Goal: Check status: Check status

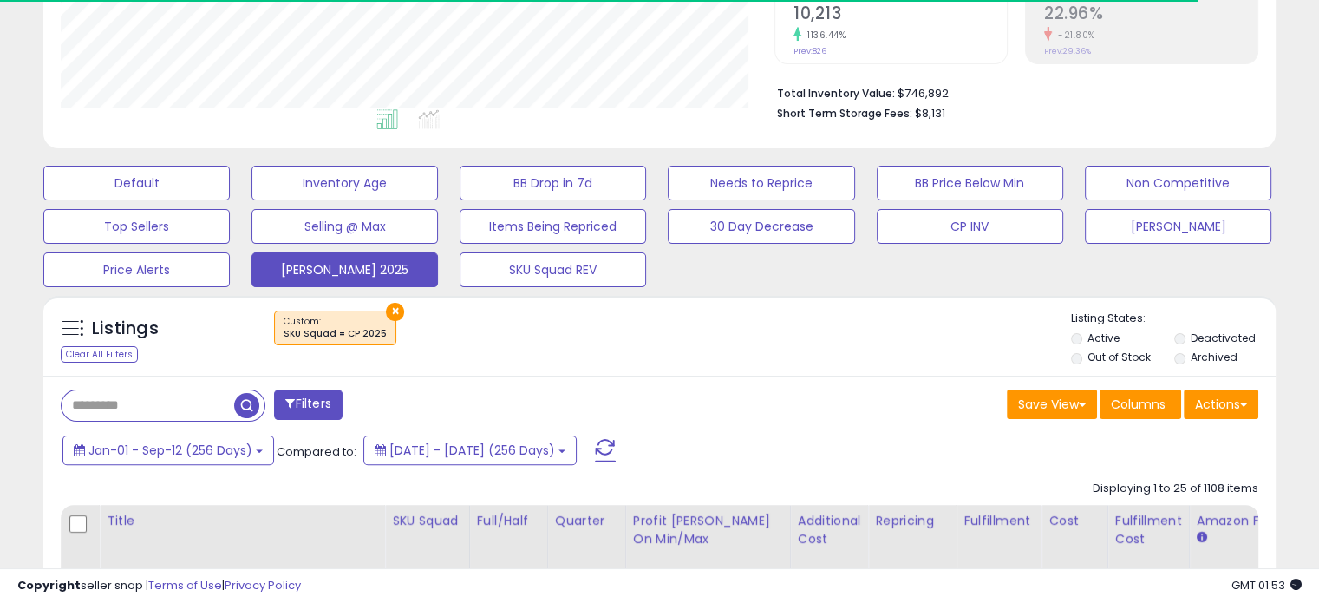
scroll to position [382, 0]
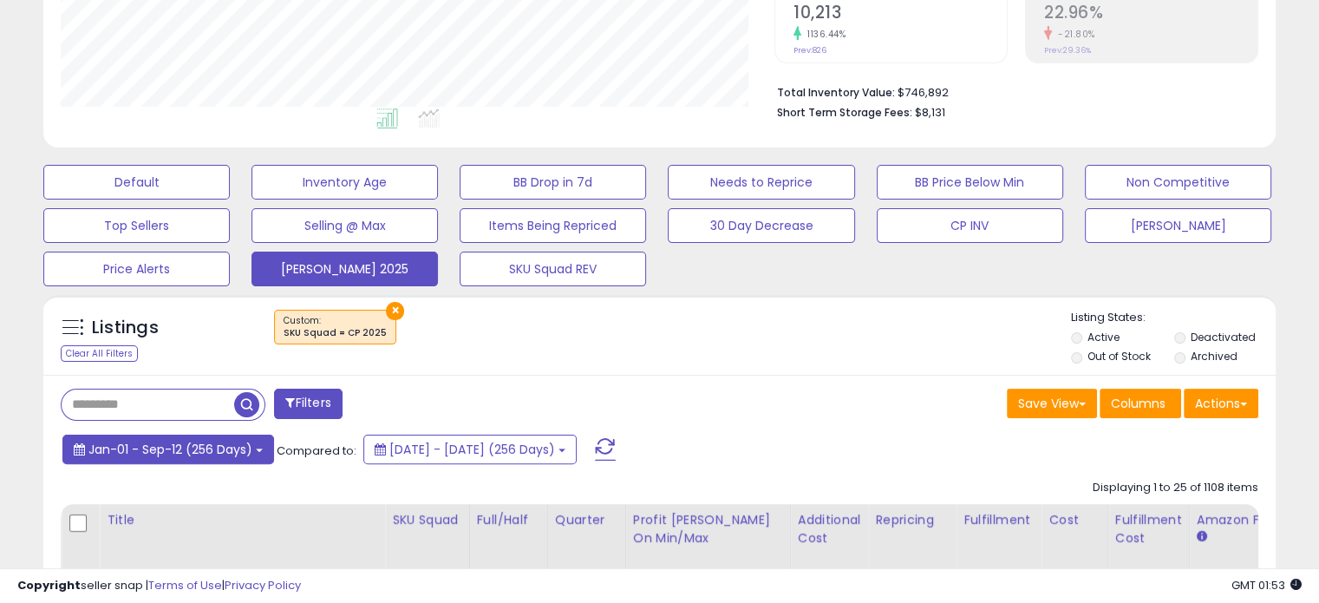
click at [252, 453] on button "Jan-01 - Sep-12 (256 Days)" at bounding box center [168, 448] width 212 height 29
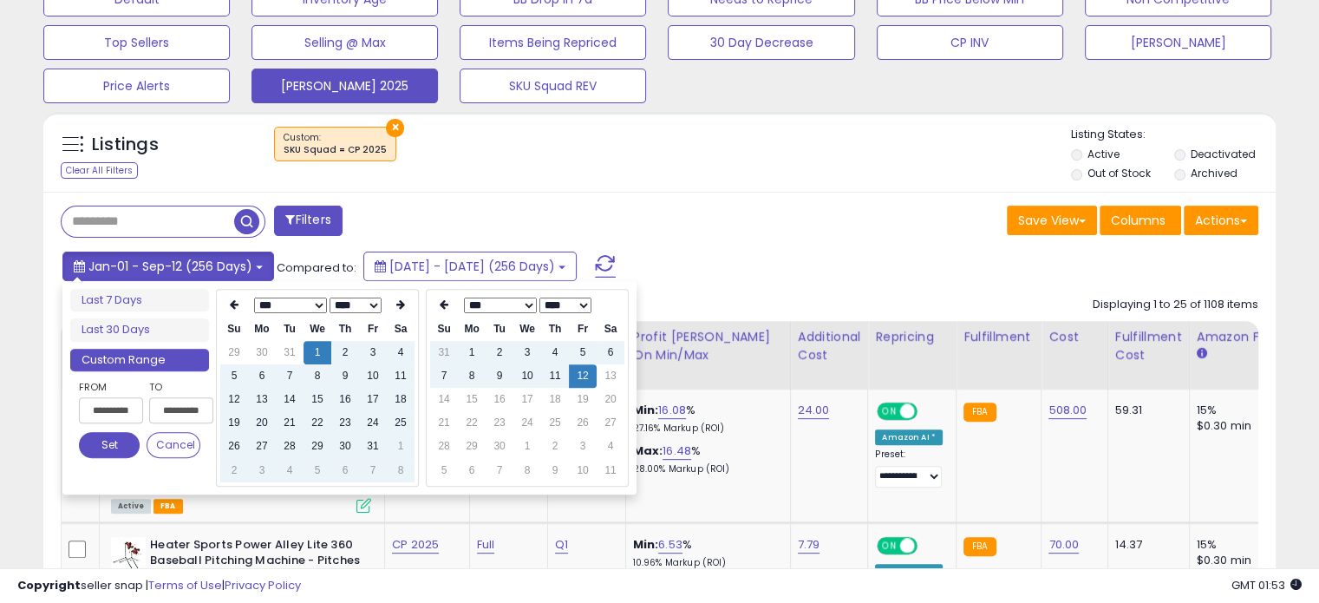
scroll to position [565, 0]
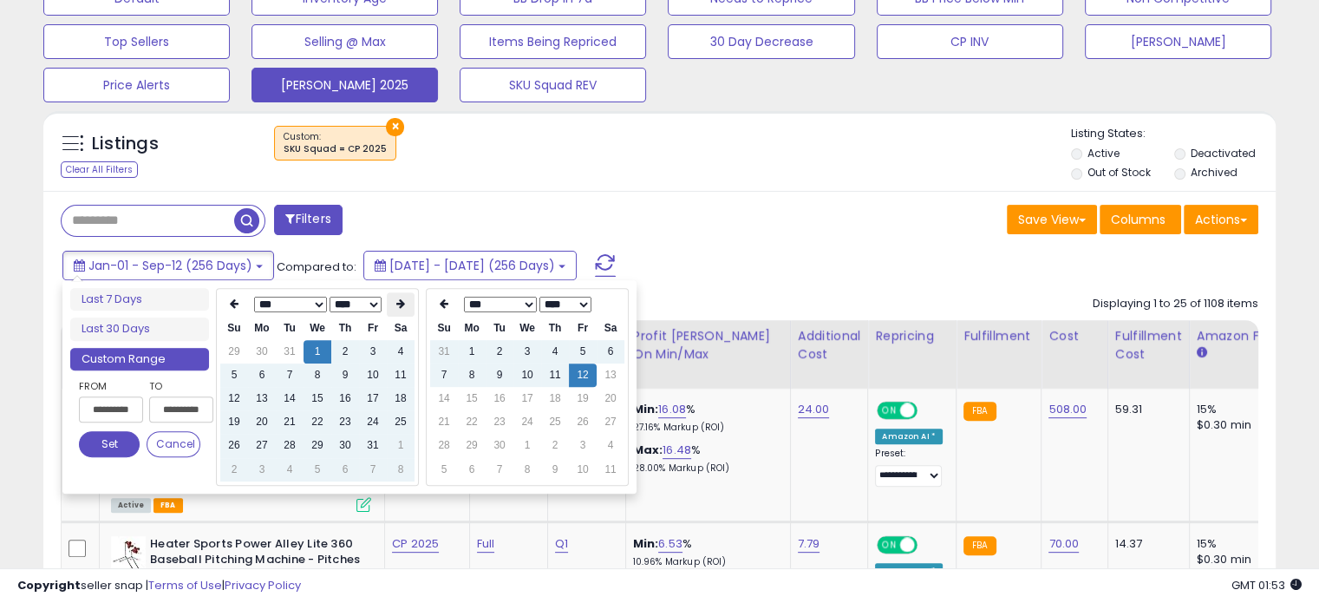
click at [404, 309] on th at bounding box center [401, 304] width 28 height 24
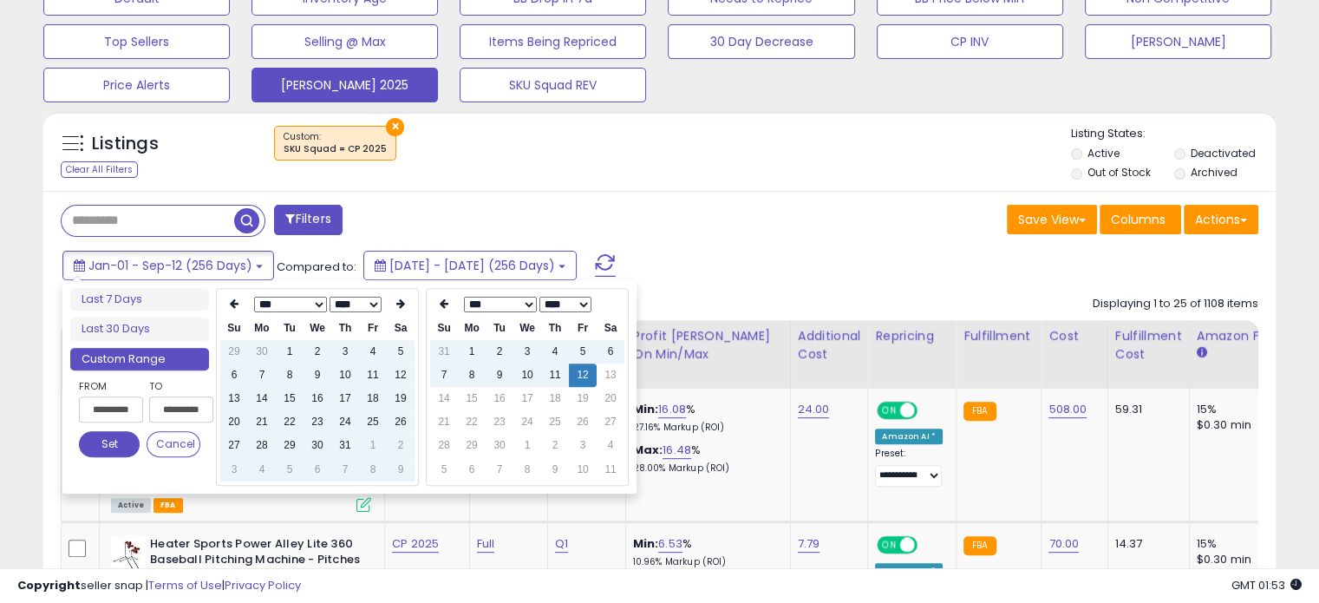
click at [404, 309] on th at bounding box center [401, 304] width 28 height 24
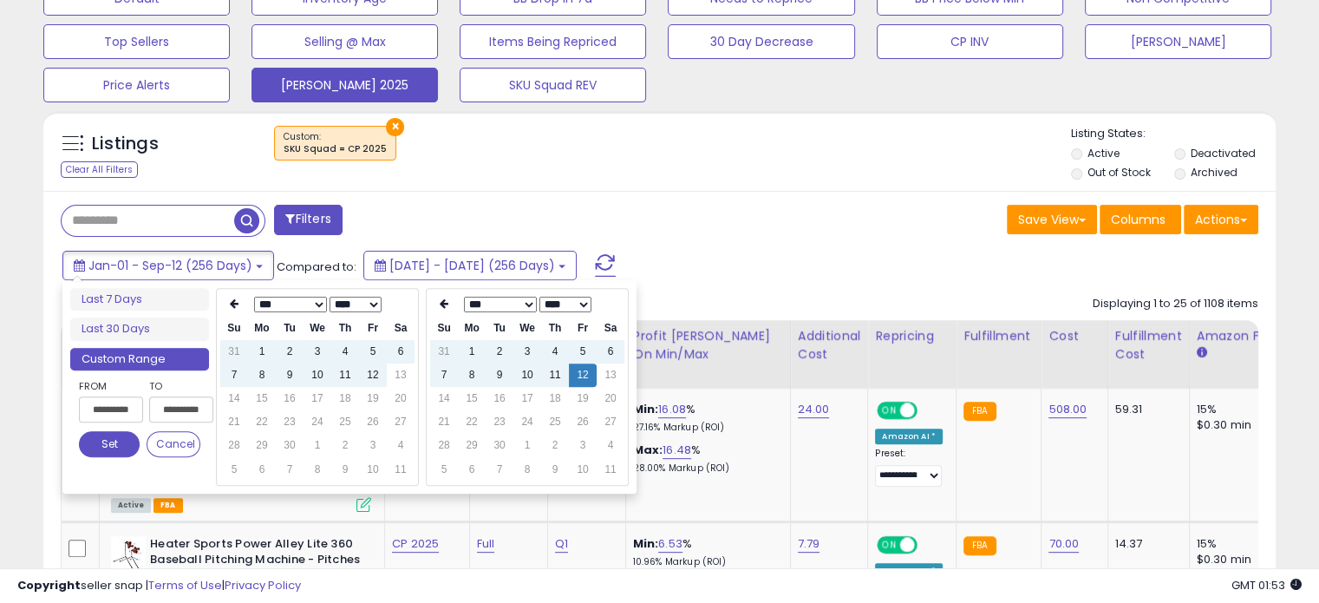
click at [404, 309] on th at bounding box center [401, 304] width 28 height 24
type input "**********"
click at [372, 374] on td "12" at bounding box center [373, 374] width 28 height 23
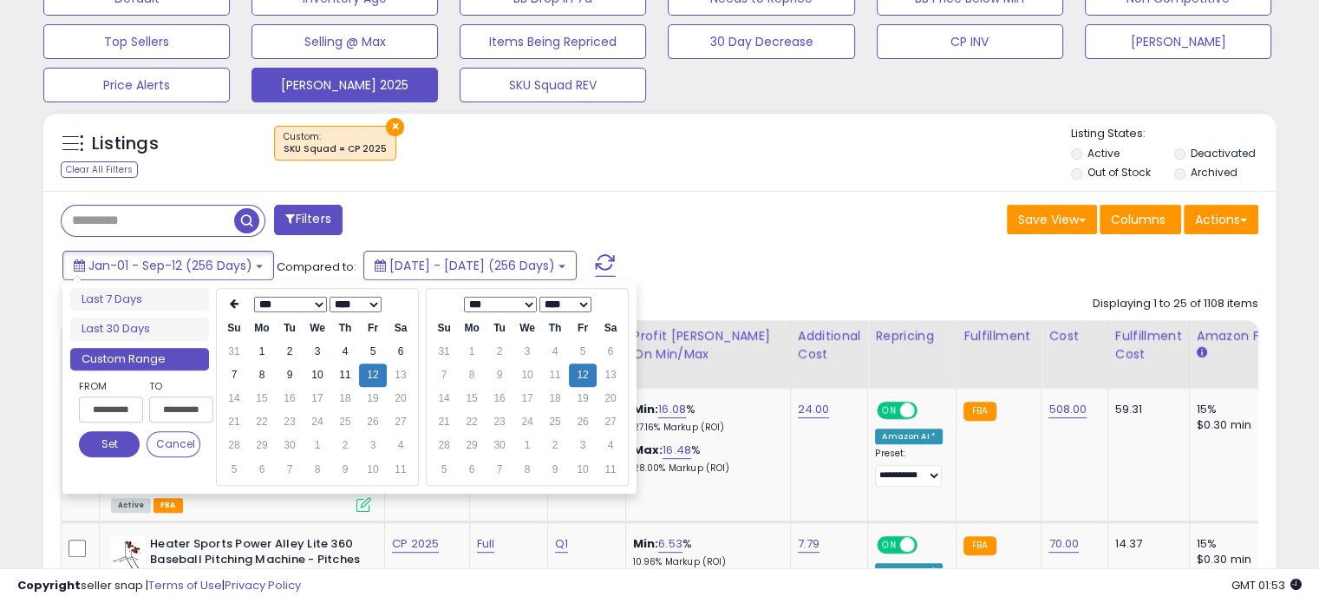
click at [111, 439] on button "Set" at bounding box center [109, 444] width 61 height 26
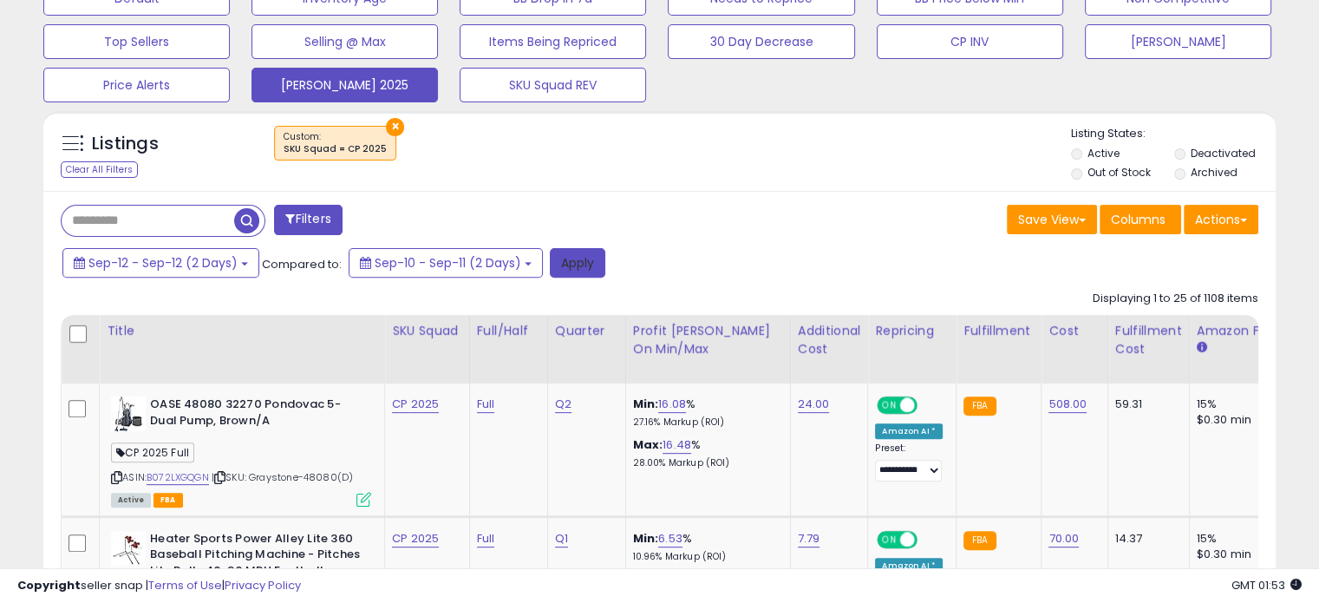
click at [577, 261] on button "Apply" at bounding box center [577, 262] width 55 height 29
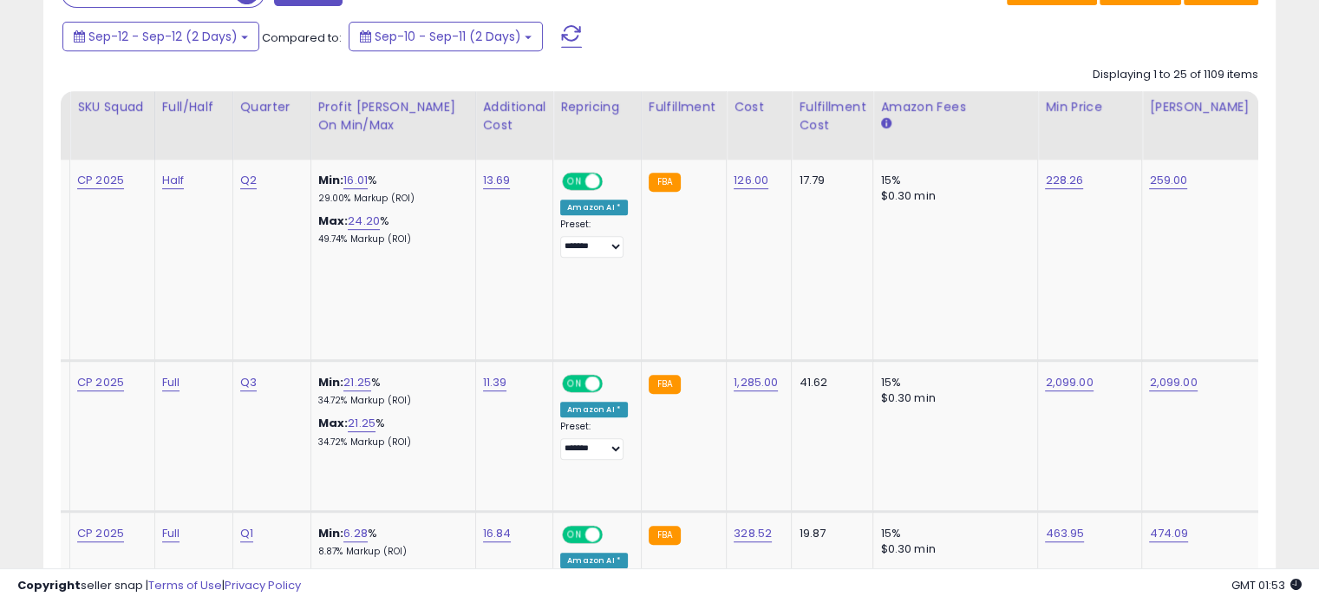
scroll to position [0, 0]
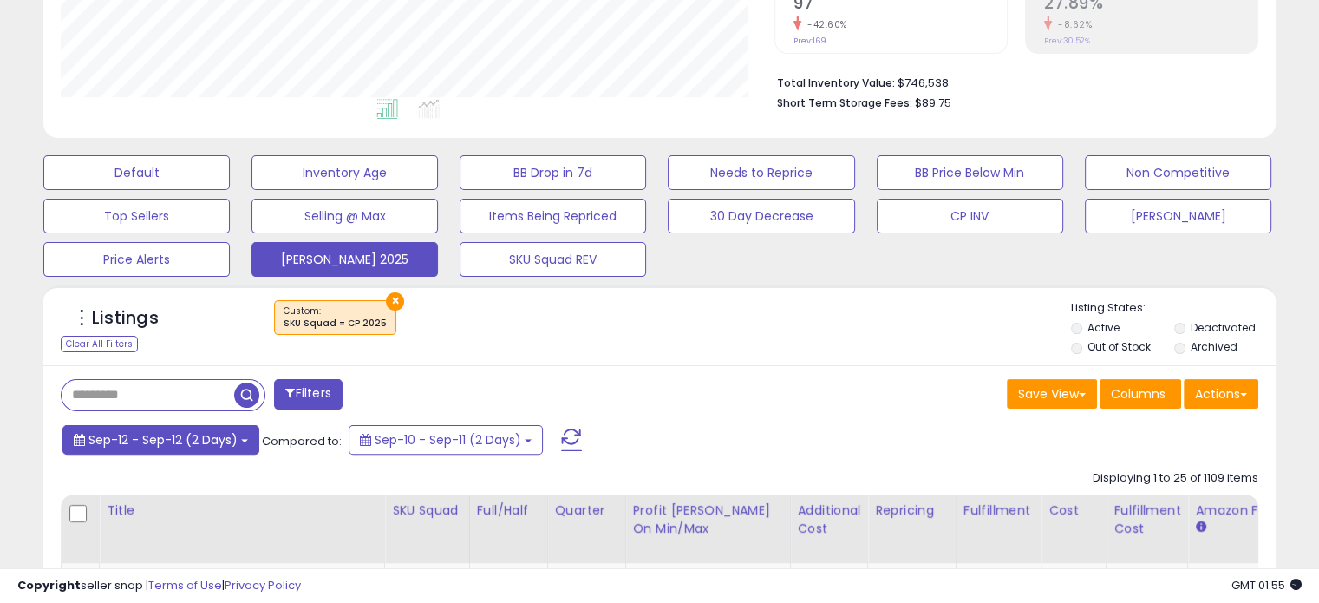
click at [240, 435] on button "Sep-12 - Sep-12 (2 Days)" at bounding box center [160, 439] width 197 height 29
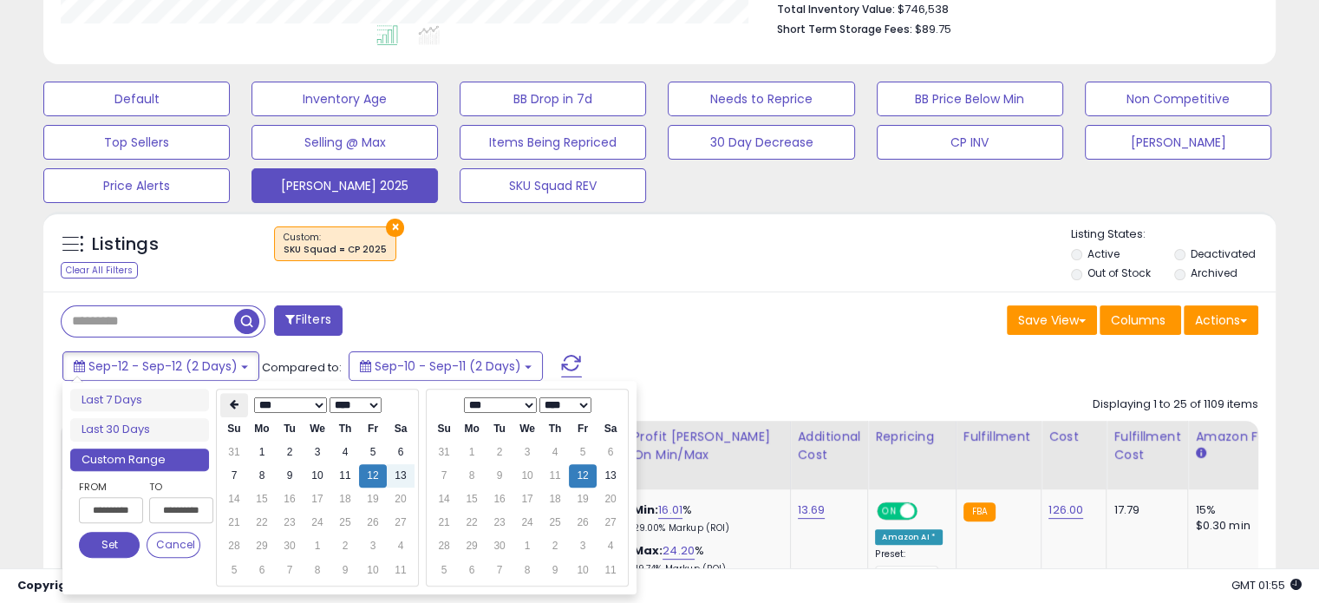
click at [232, 402] on icon at bounding box center [234, 404] width 9 height 10
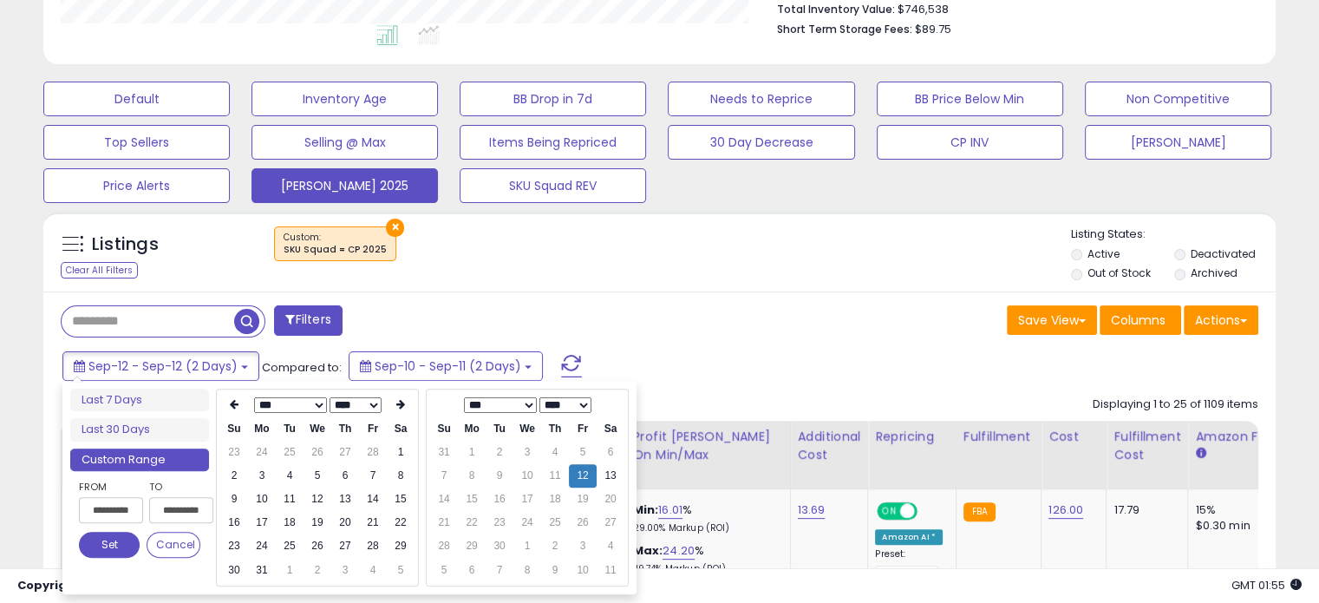
click at [232, 402] on icon at bounding box center [234, 404] width 9 height 10
click at [315, 453] on td "1" at bounding box center [318, 452] width 28 height 23
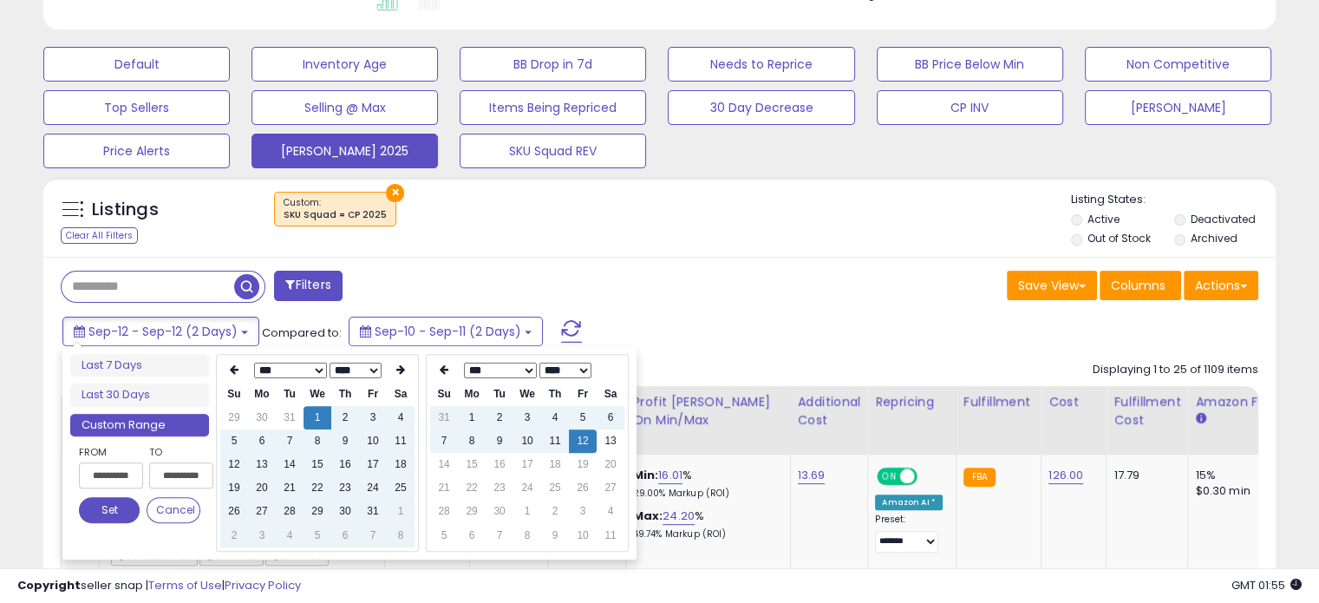
type input "**********"
click at [118, 499] on button "Set" at bounding box center [109, 510] width 61 height 26
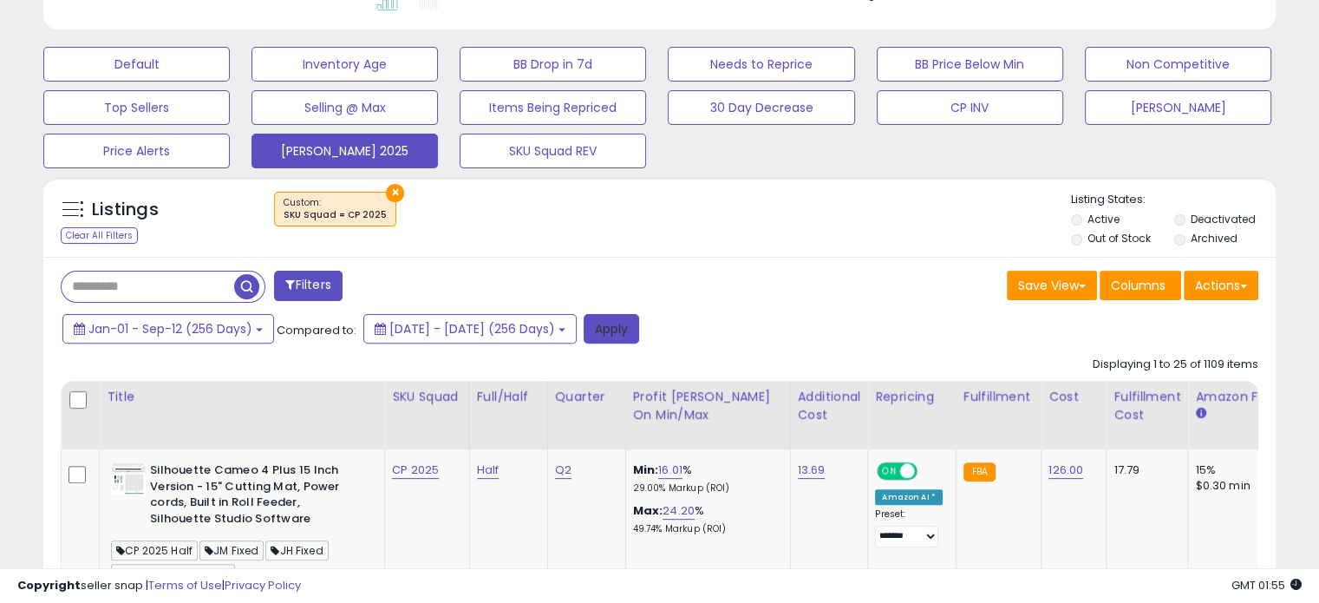
click at [639, 321] on button "Apply" at bounding box center [611, 328] width 55 height 29
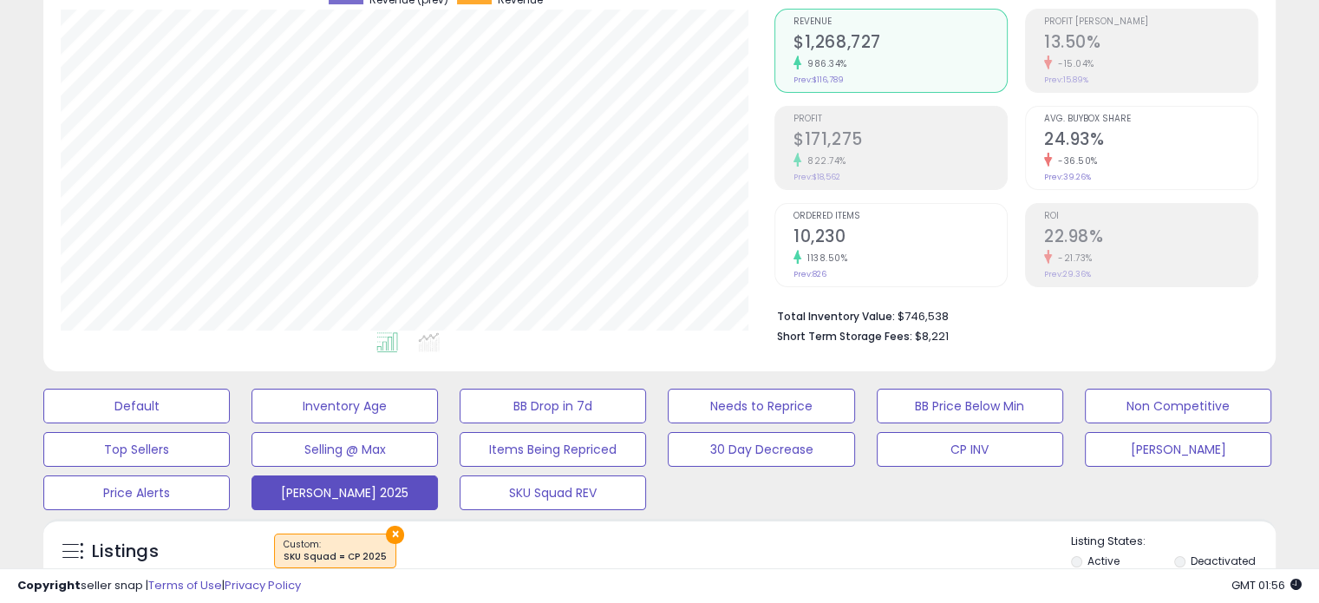
scroll to position [42, 0]
